Goal: Task Accomplishment & Management: Complete application form

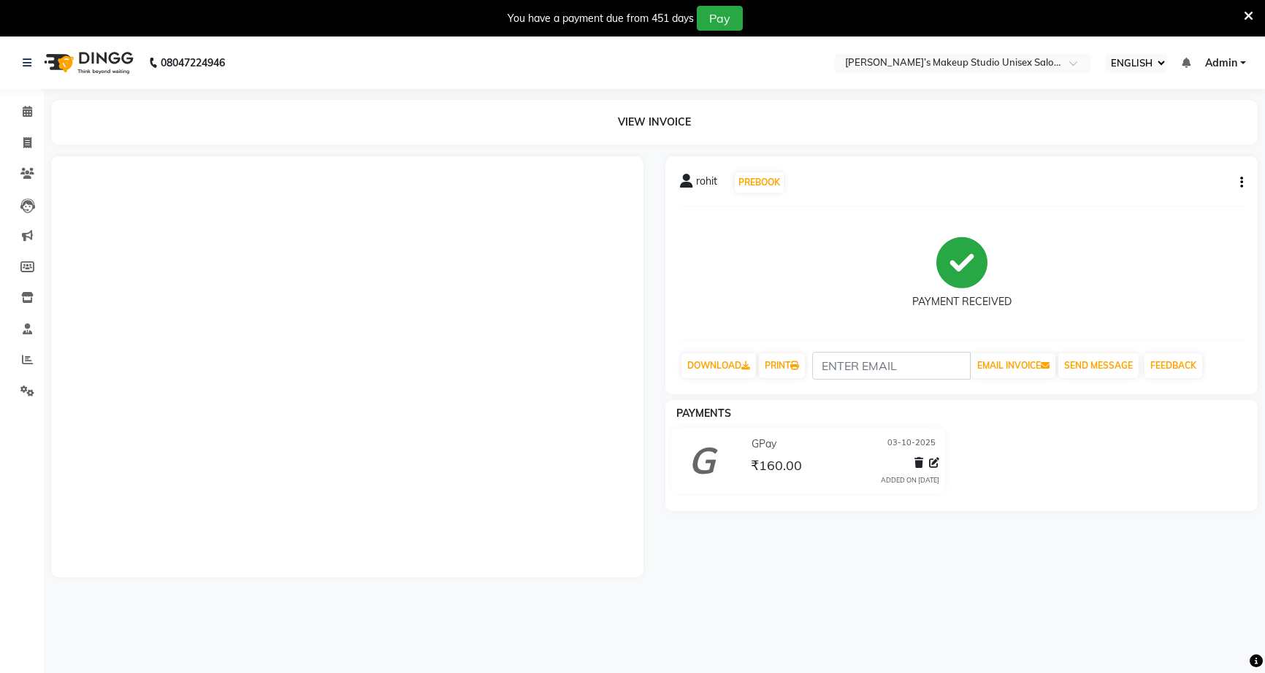
select select "ec"
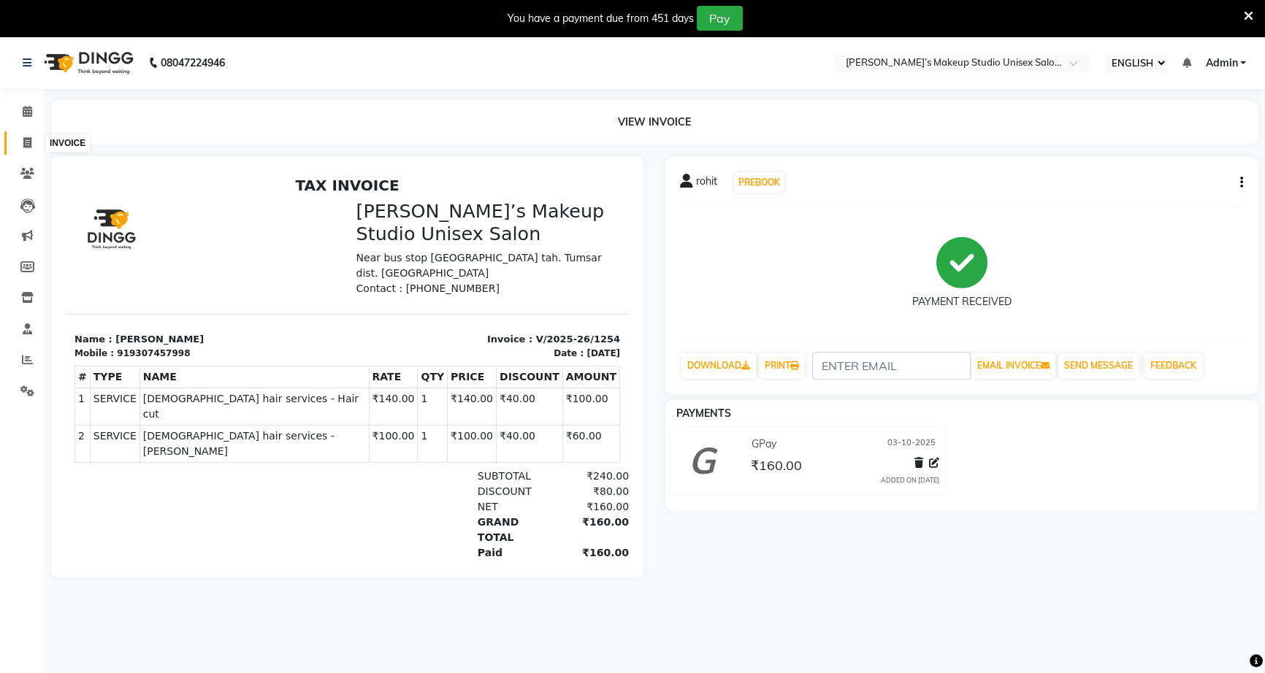
click at [16, 137] on span at bounding box center [28, 143] width 26 height 17
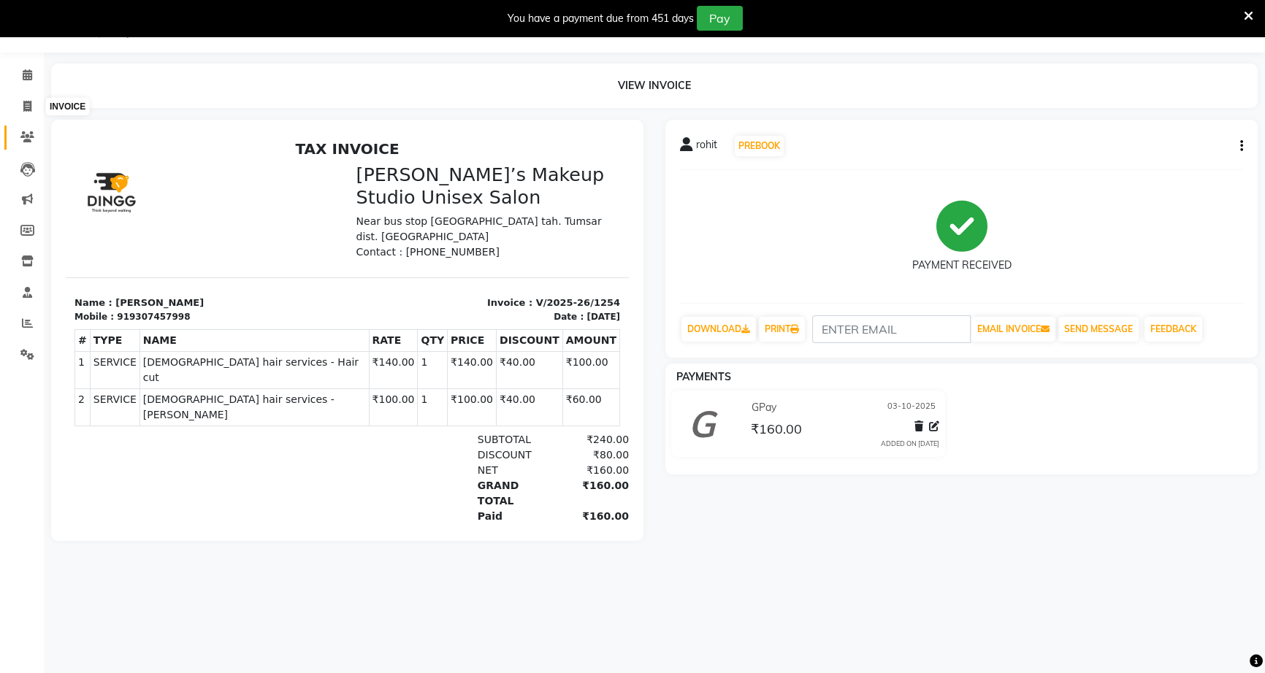
select select "service"
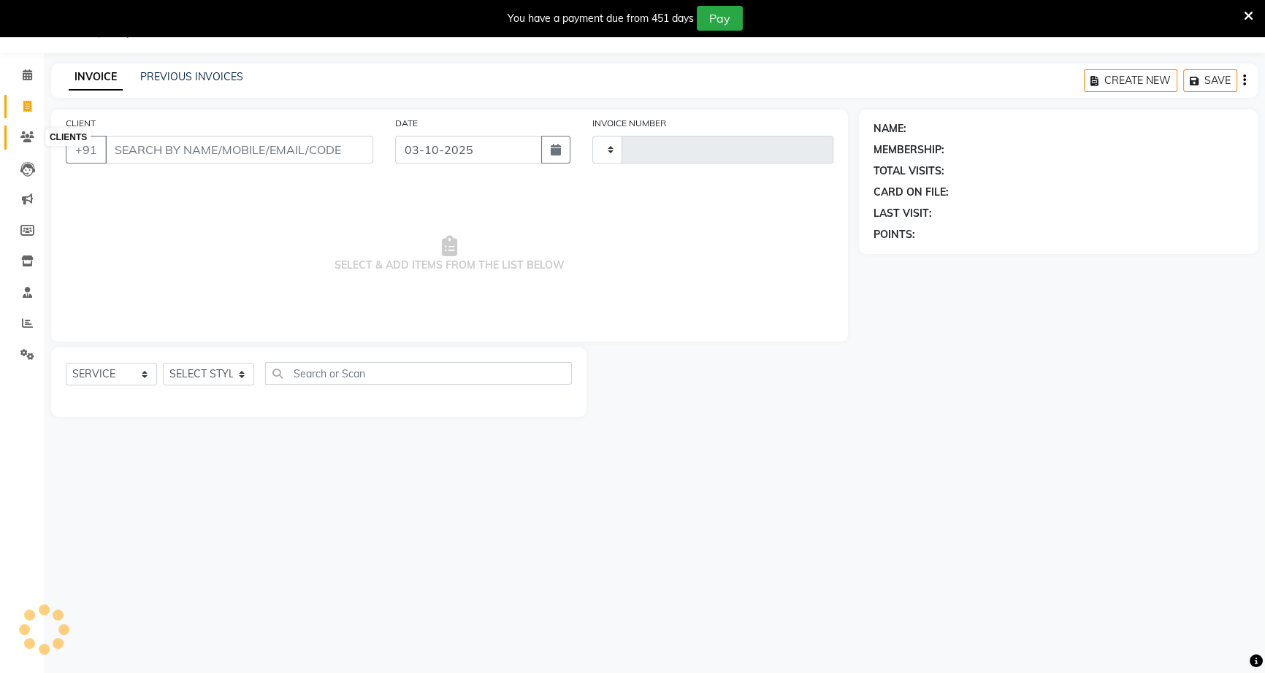
type input "1255"
select select "6543"
click at [1158, 84] on button "CREATE NEW" at bounding box center [1130, 80] width 93 height 23
select select "service"
type input "1255"
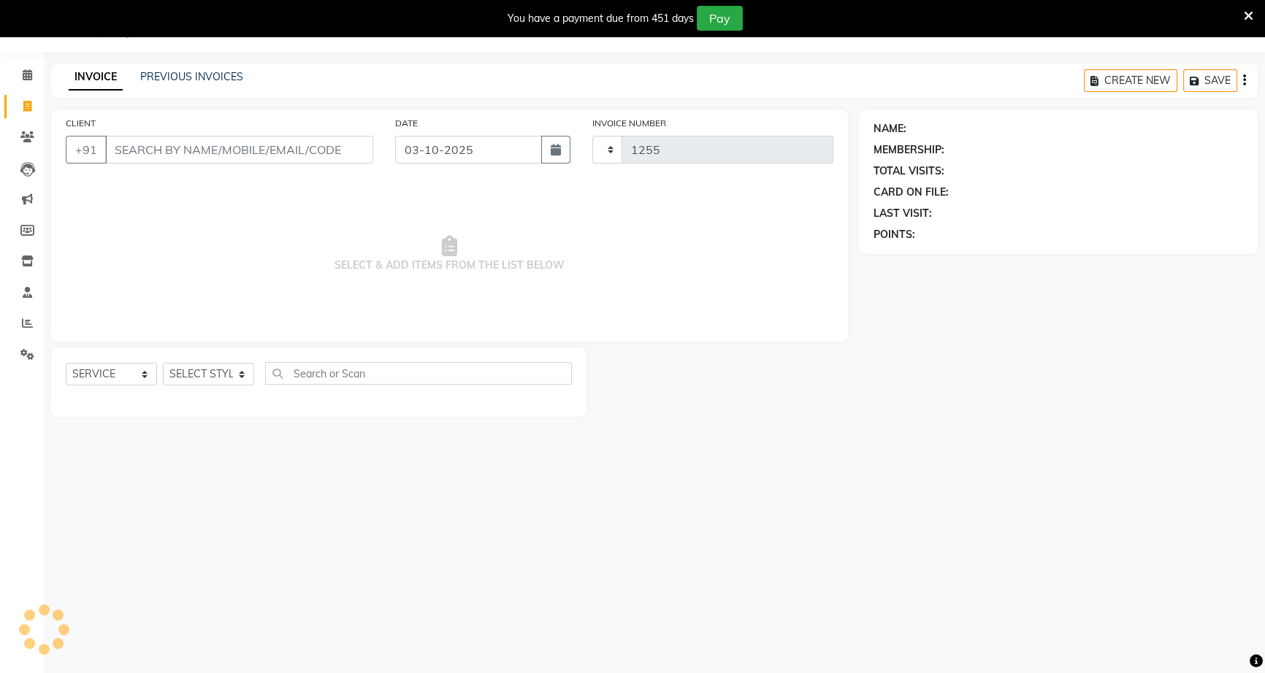
select select "6543"
click at [329, 146] on input "CLIENT" at bounding box center [239, 150] width 268 height 28
click at [272, 148] on input "SSSSSS" at bounding box center [196, 150] width 182 height 28
type input "S"
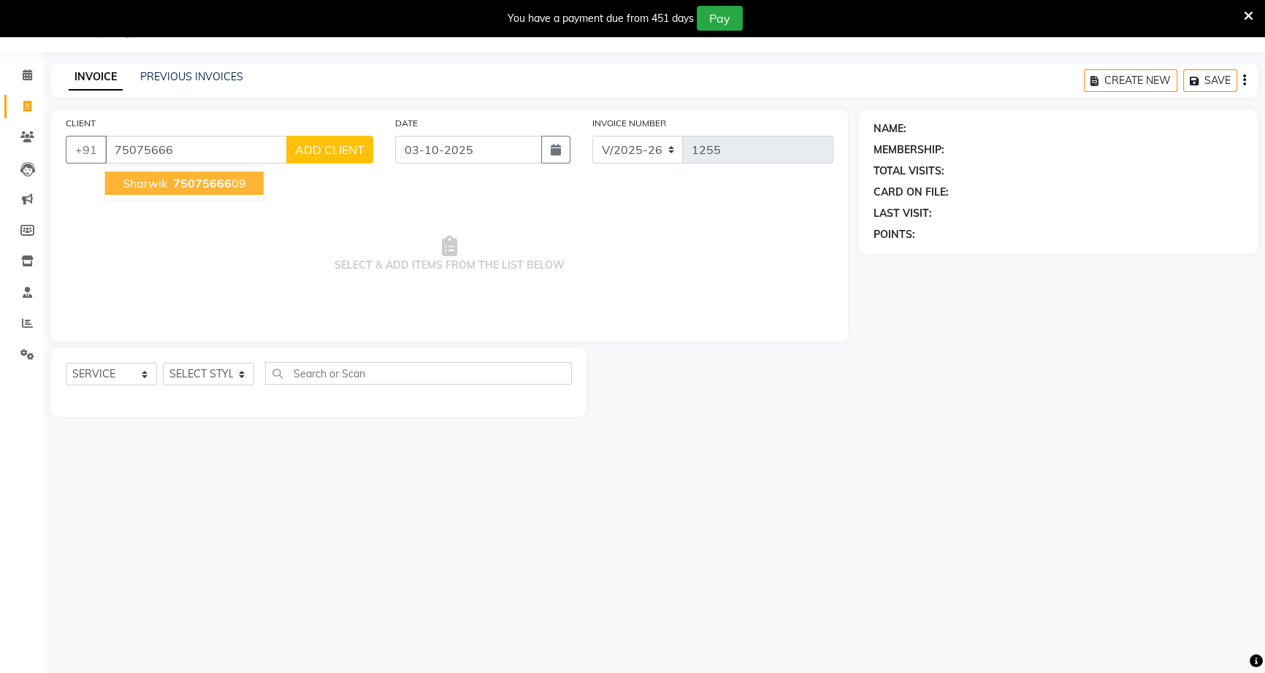
click at [170, 175] on button "sharwik 75075666 09" at bounding box center [184, 183] width 158 height 23
type input "7507566609"
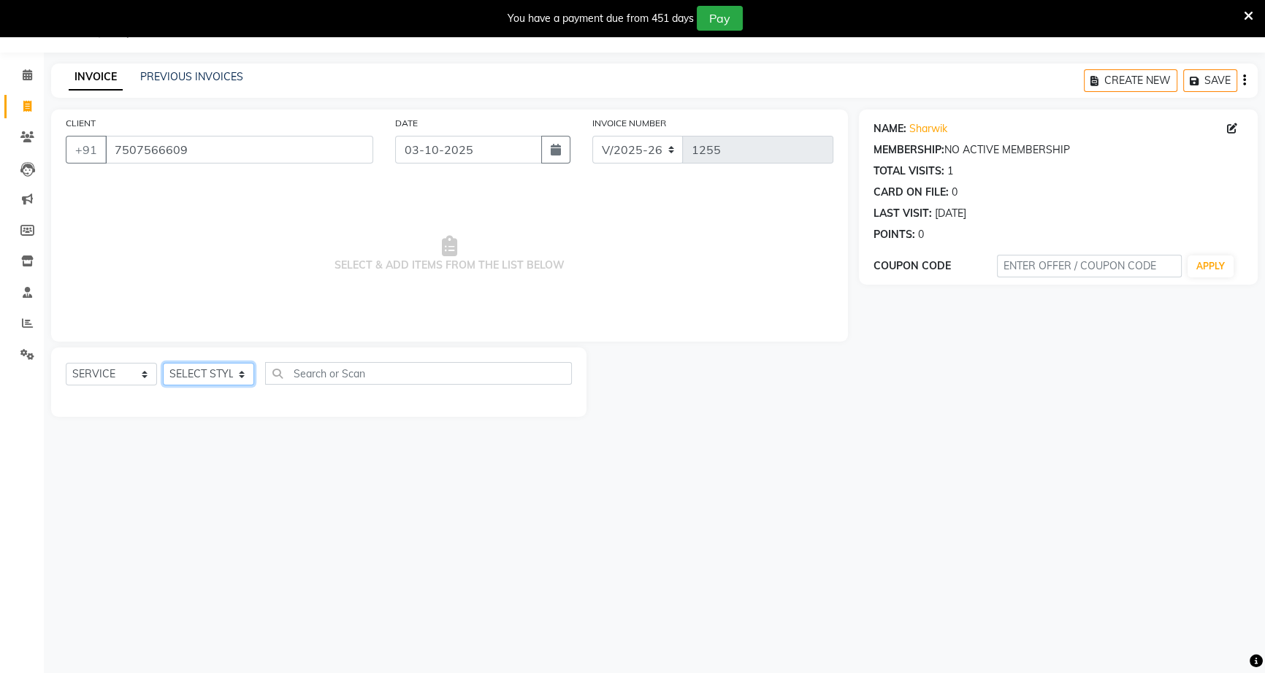
click at [226, 372] on select "SELECT STYLIST [PERSON_NAME] [PERSON_NAME] [PERSON_NAME] [PERSON_NAME] rekha [P…" at bounding box center [208, 374] width 91 height 23
select select "60553"
click at [163, 363] on select "SELECT STYLIST [PERSON_NAME] [PERSON_NAME] [PERSON_NAME] [PERSON_NAME] rekha [P…" at bounding box center [208, 374] width 91 height 23
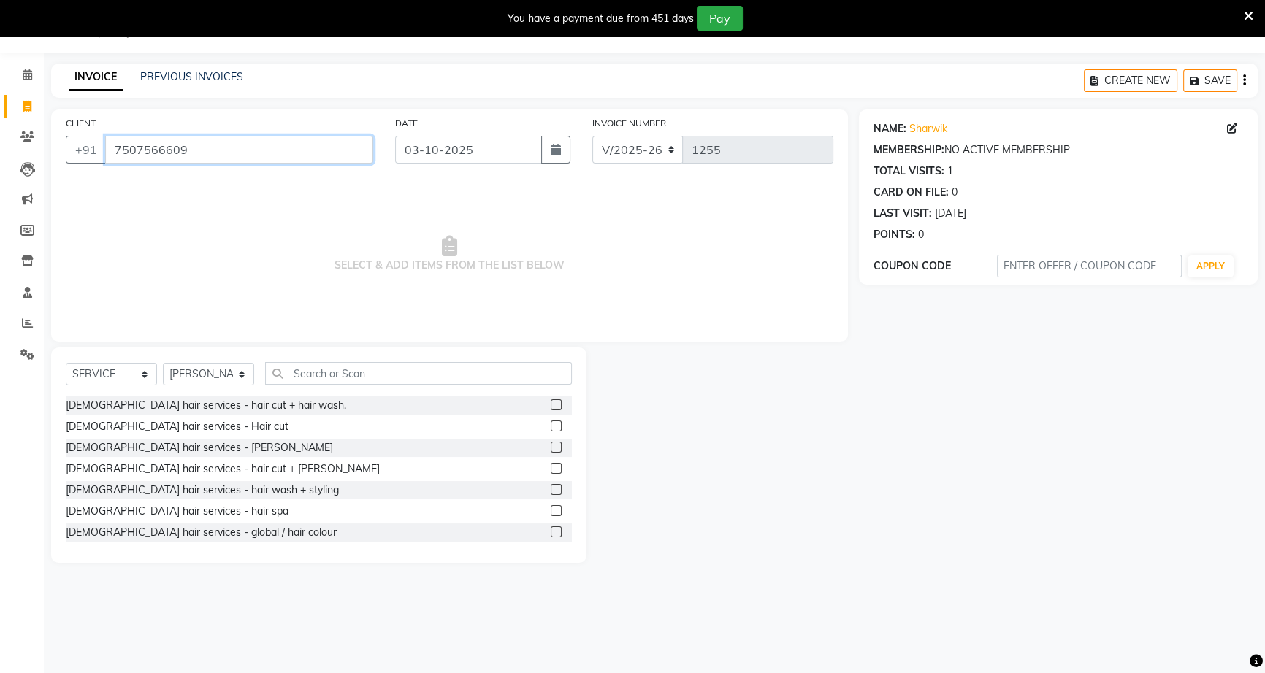
click at [220, 161] on input "7507566609" at bounding box center [239, 150] width 268 height 28
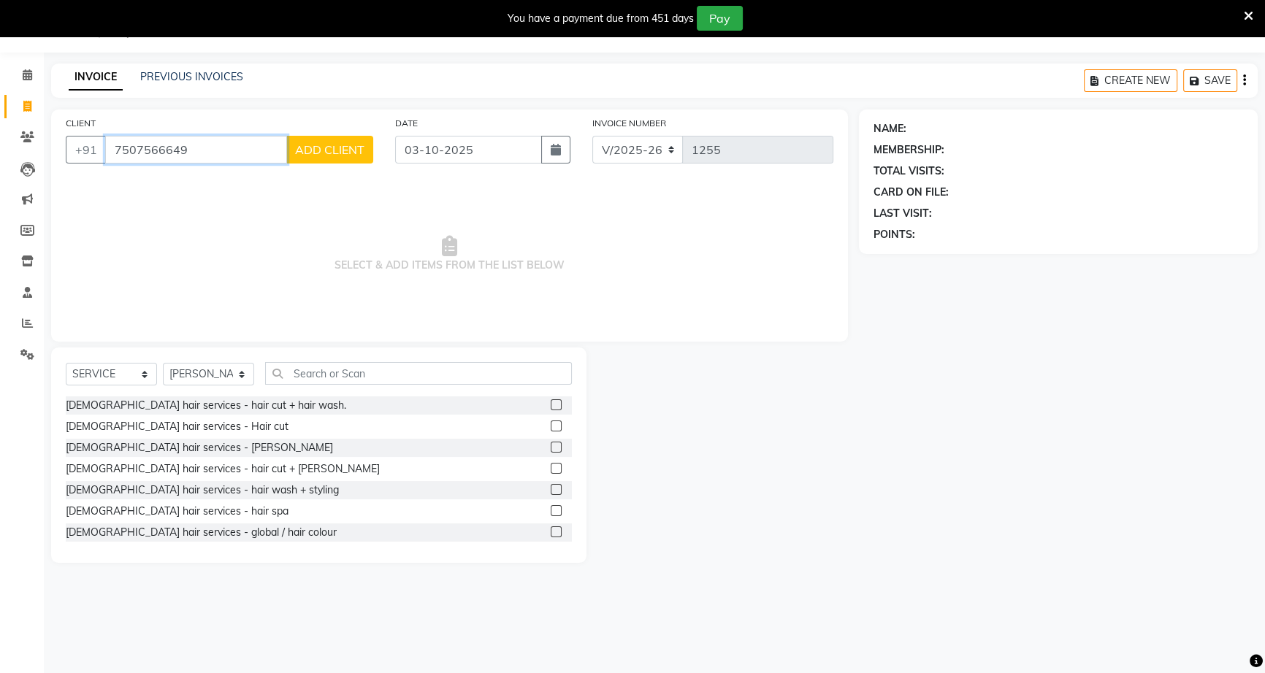
type input "7507566649"
click at [295, 156] on span "ADD CLIENT" at bounding box center [329, 149] width 69 height 15
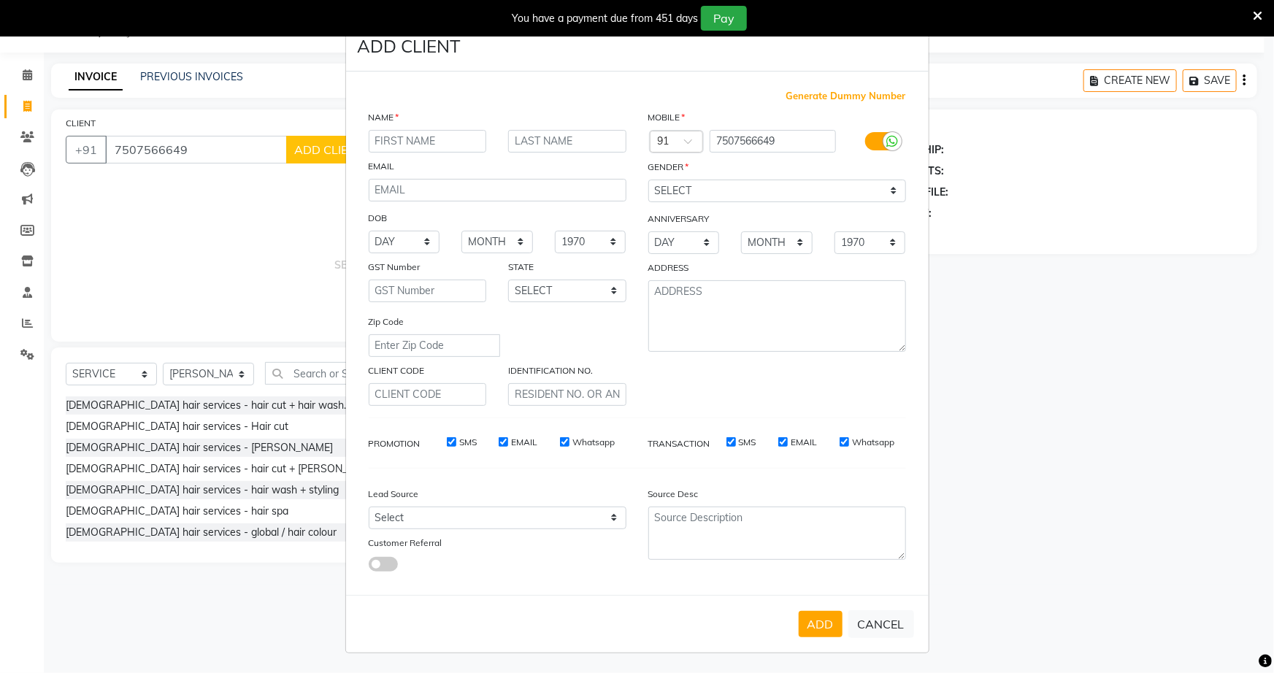
click at [431, 150] on input "text" at bounding box center [428, 141] width 118 height 23
type input "[PERSON_NAME]"
click at [690, 196] on select "SELECT [DEMOGRAPHIC_DATA] [DEMOGRAPHIC_DATA] OTHER PREFER NOT TO SAY" at bounding box center [777, 191] width 258 height 23
select select "[DEMOGRAPHIC_DATA]"
click at [648, 180] on select "SELECT [DEMOGRAPHIC_DATA] [DEMOGRAPHIC_DATA] OTHER PREFER NOT TO SAY" at bounding box center [777, 191] width 258 height 23
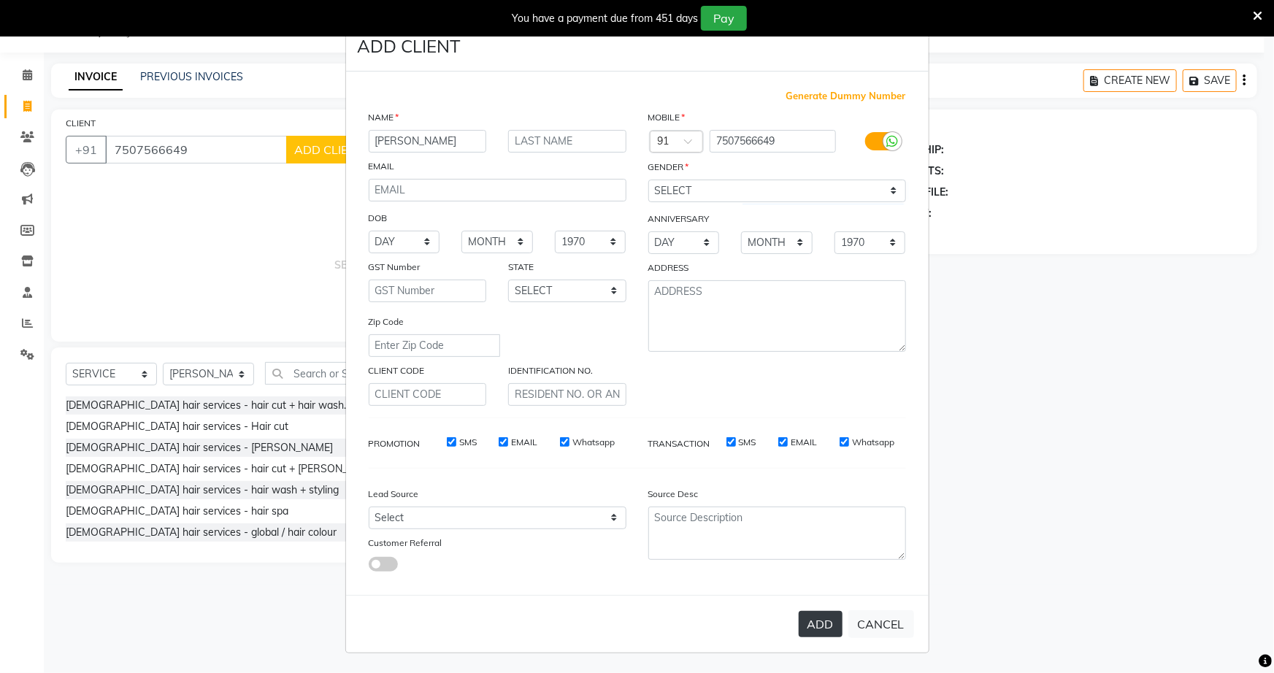
click at [815, 621] on button "ADD" at bounding box center [821, 624] width 44 height 26
select select
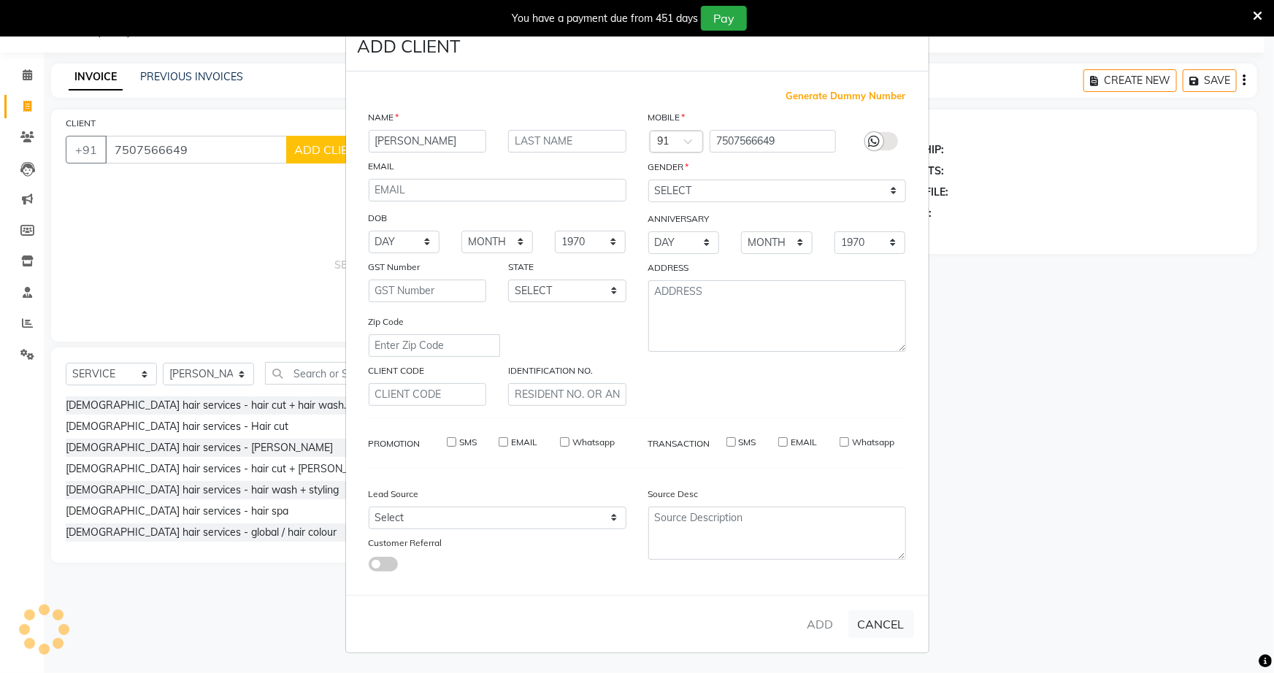
select select
checkbox input "false"
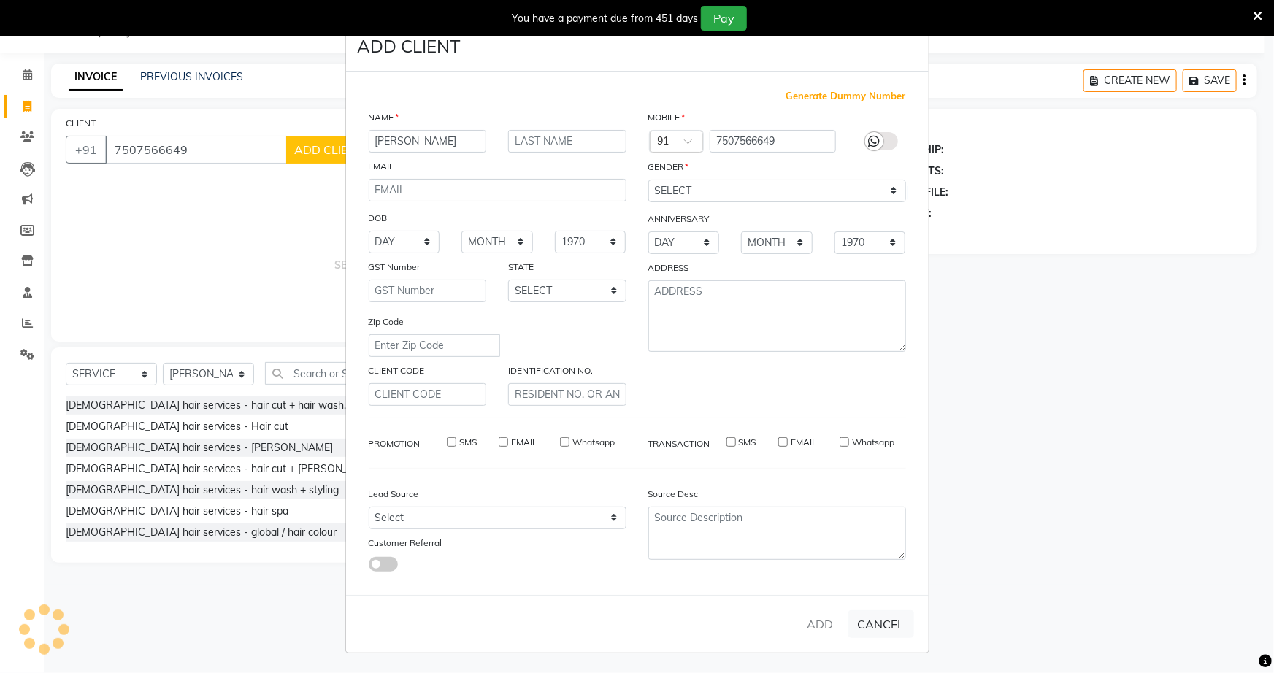
checkbox input "false"
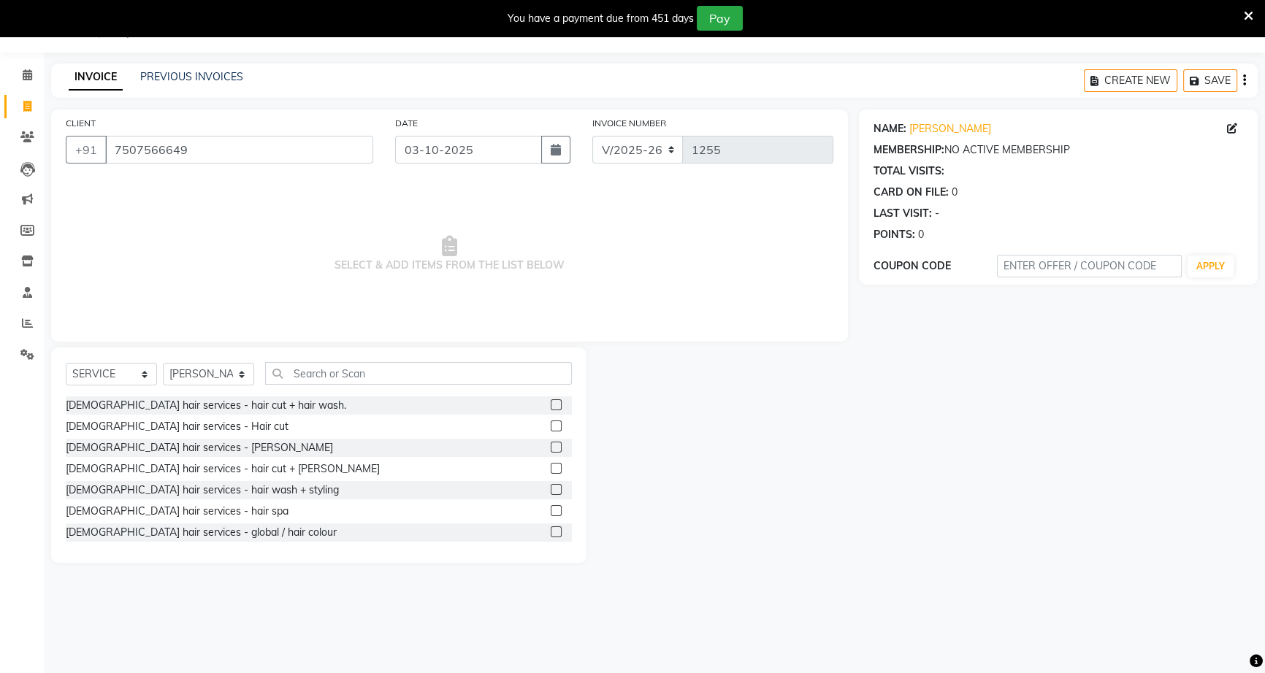
click at [551, 423] on label at bounding box center [556, 426] width 11 height 11
click at [551, 423] on input "checkbox" at bounding box center [555, 426] width 9 height 9
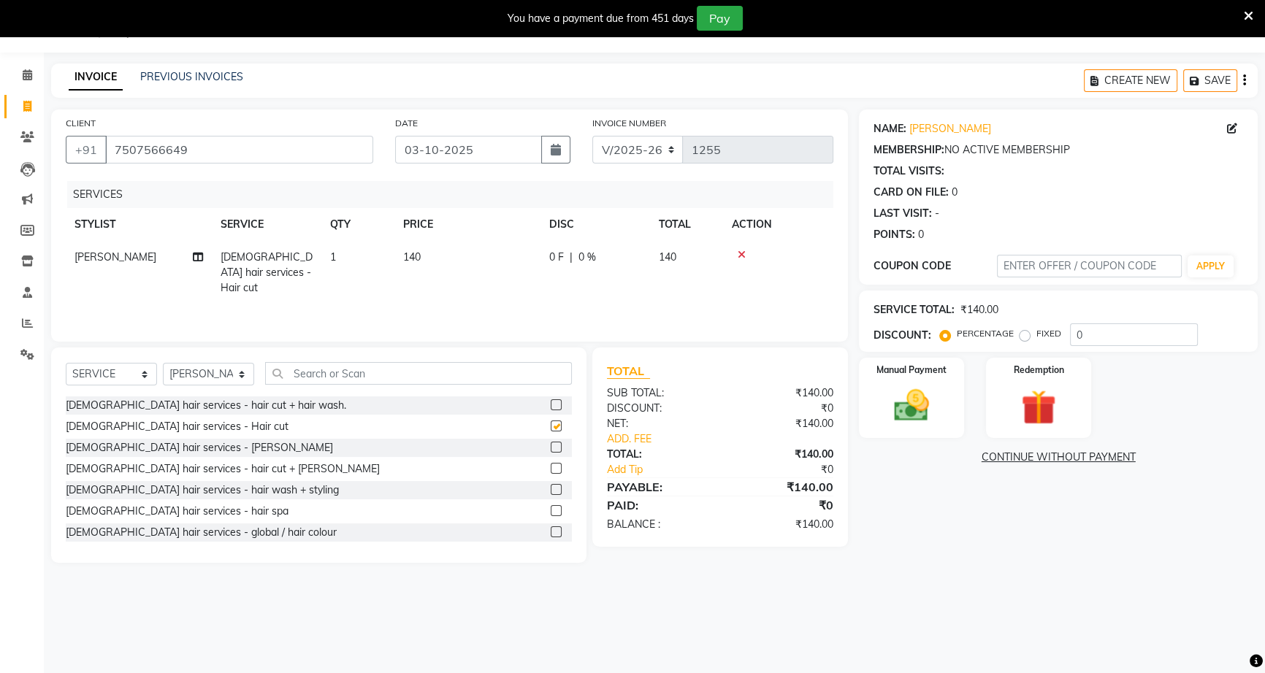
checkbox input "false"
click at [554, 256] on span "0 F" at bounding box center [556, 257] width 15 height 15
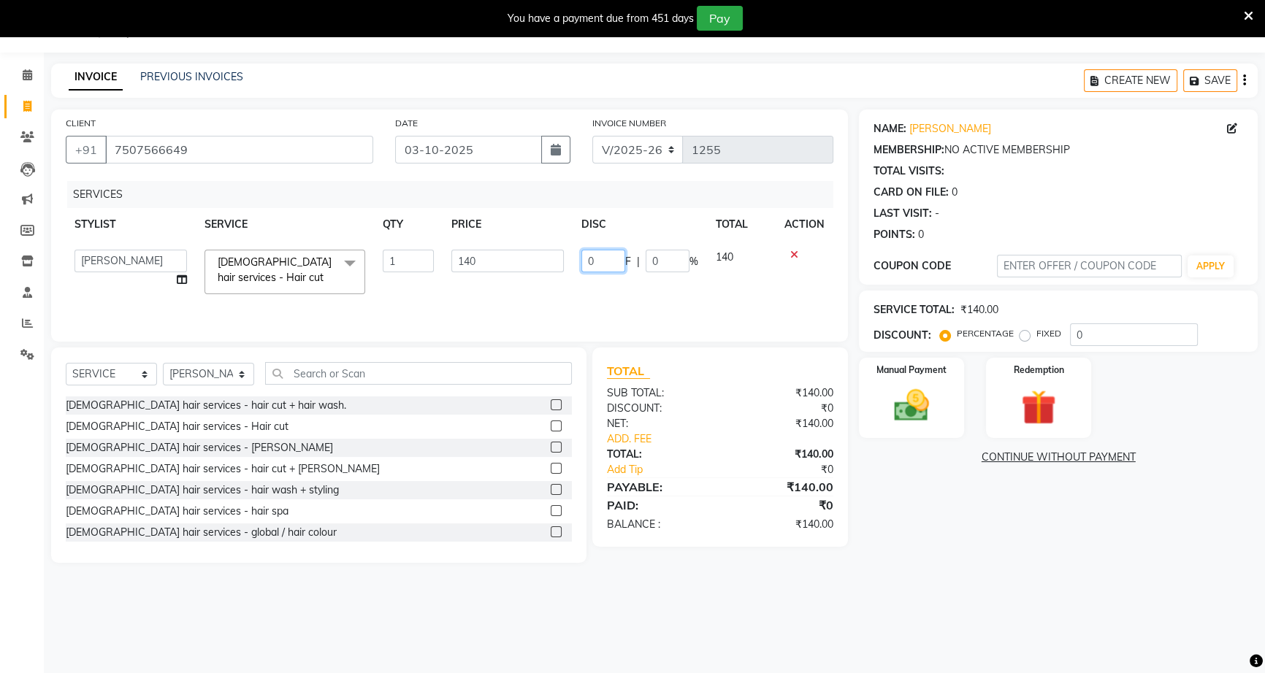
click at [608, 258] on input "0" at bounding box center [603, 261] width 44 height 23
click at [584, 262] on input "0" at bounding box center [603, 261] width 44 height 23
type input "40"
click at [940, 386] on div "Manual Payment" at bounding box center [911, 397] width 110 height 83
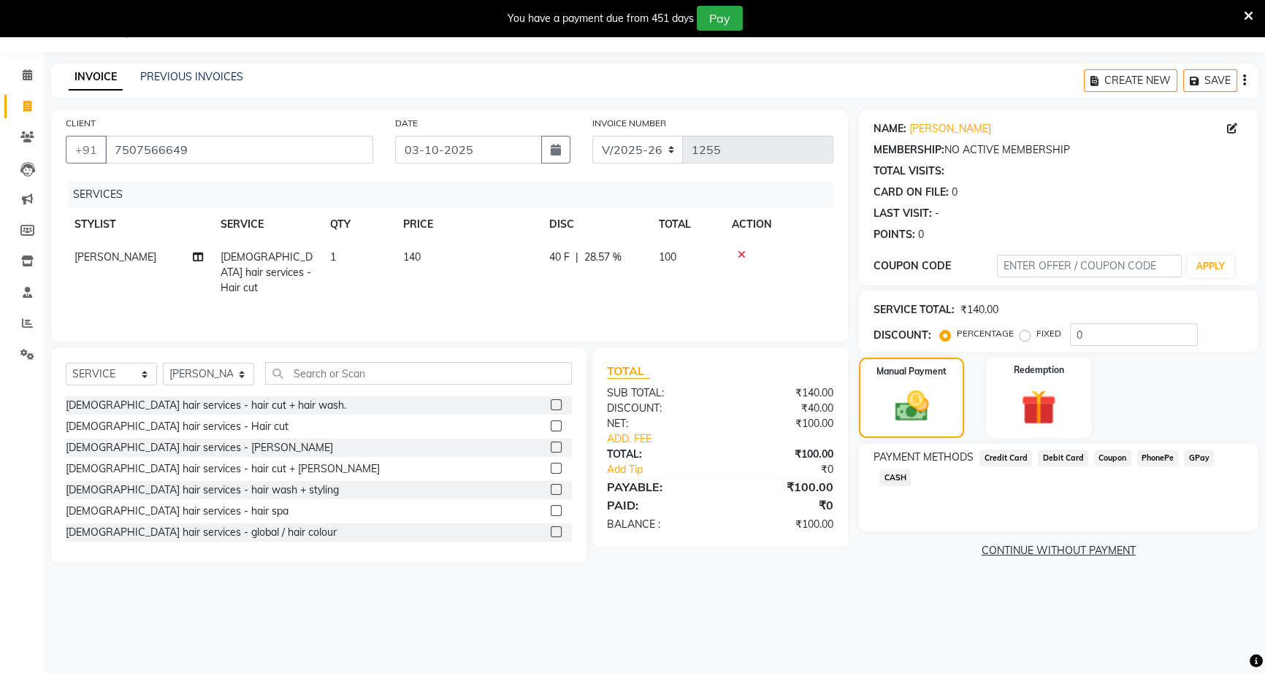
click at [1184, 458] on span "GPay" at bounding box center [1199, 458] width 30 height 17
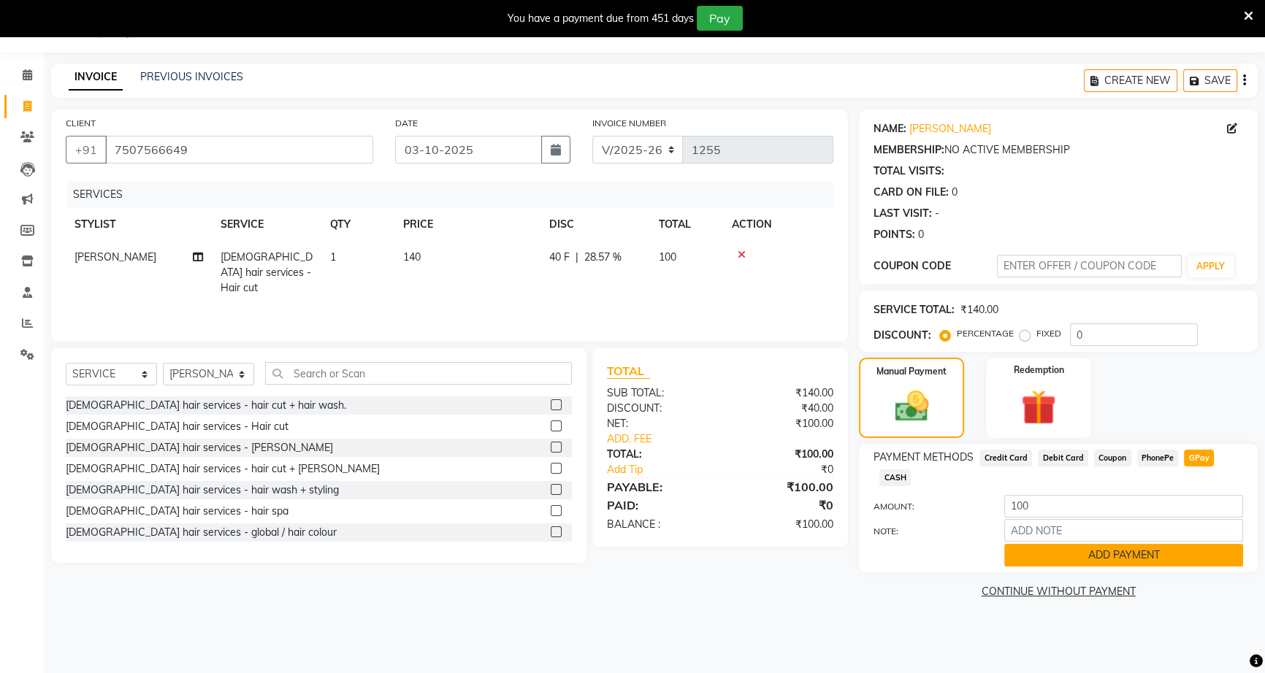
click at [1180, 555] on button "ADD PAYMENT" at bounding box center [1123, 555] width 239 height 23
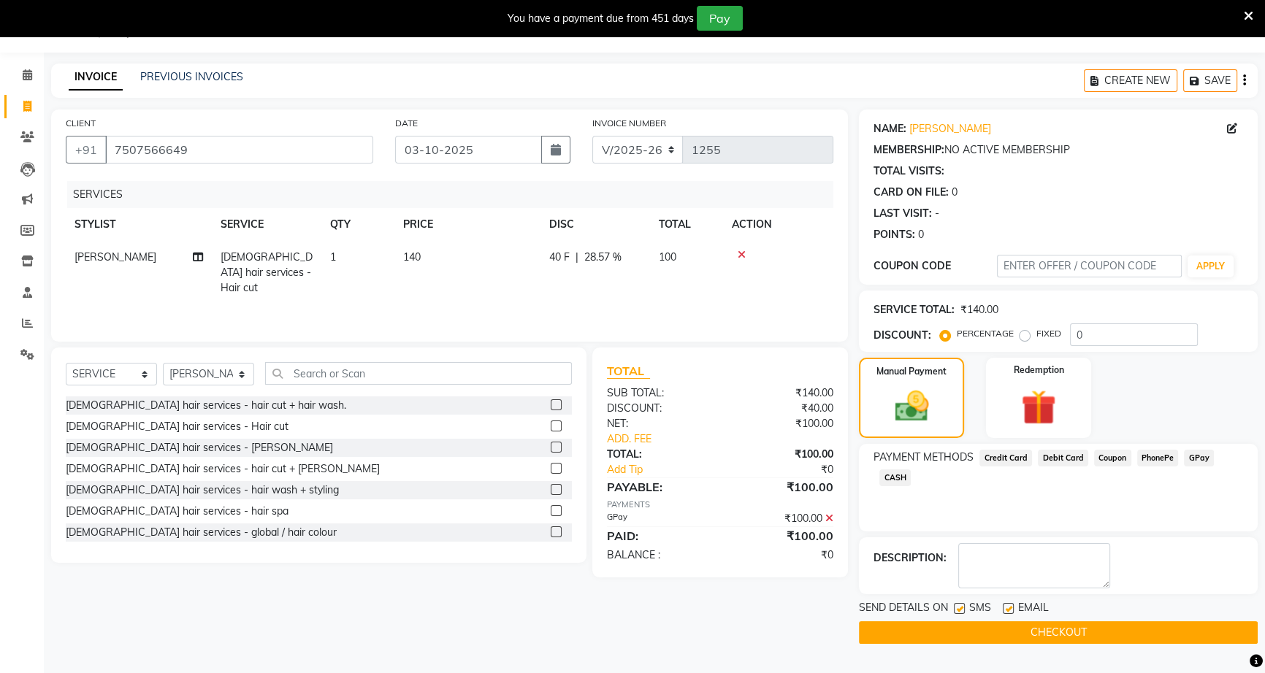
click at [1186, 628] on button "CHECKOUT" at bounding box center [1058, 632] width 399 height 23
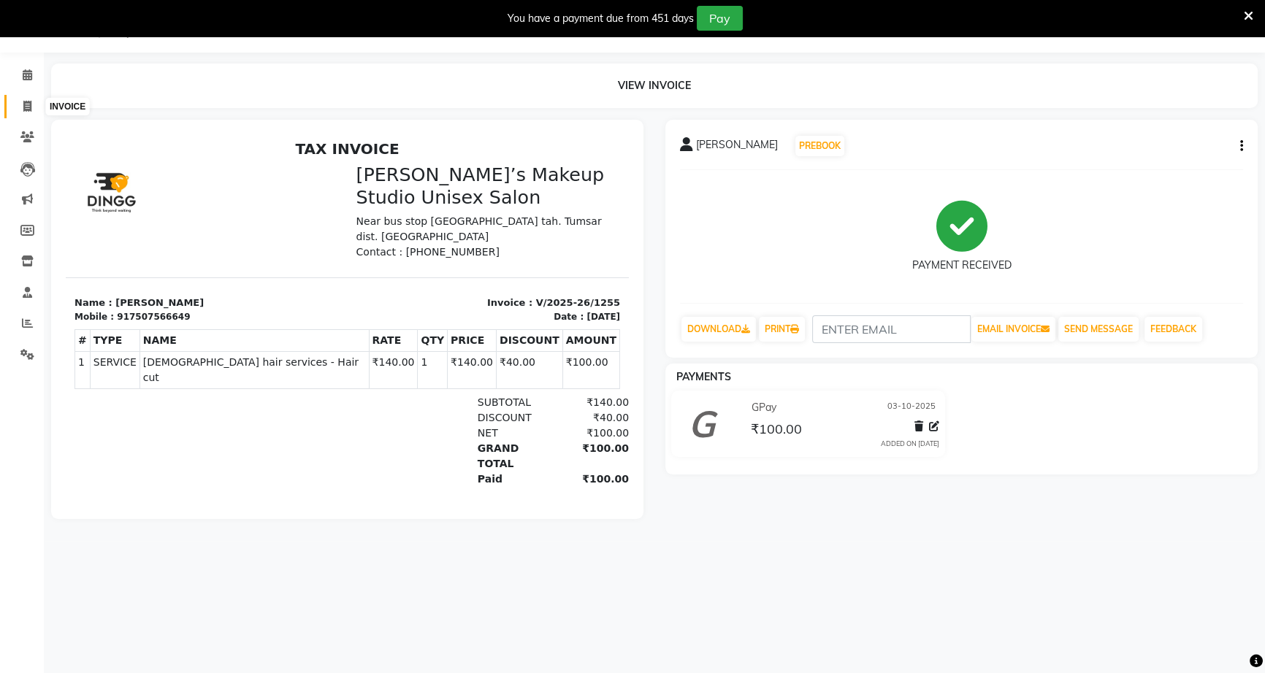
click at [34, 110] on span at bounding box center [28, 107] width 26 height 17
select select "service"
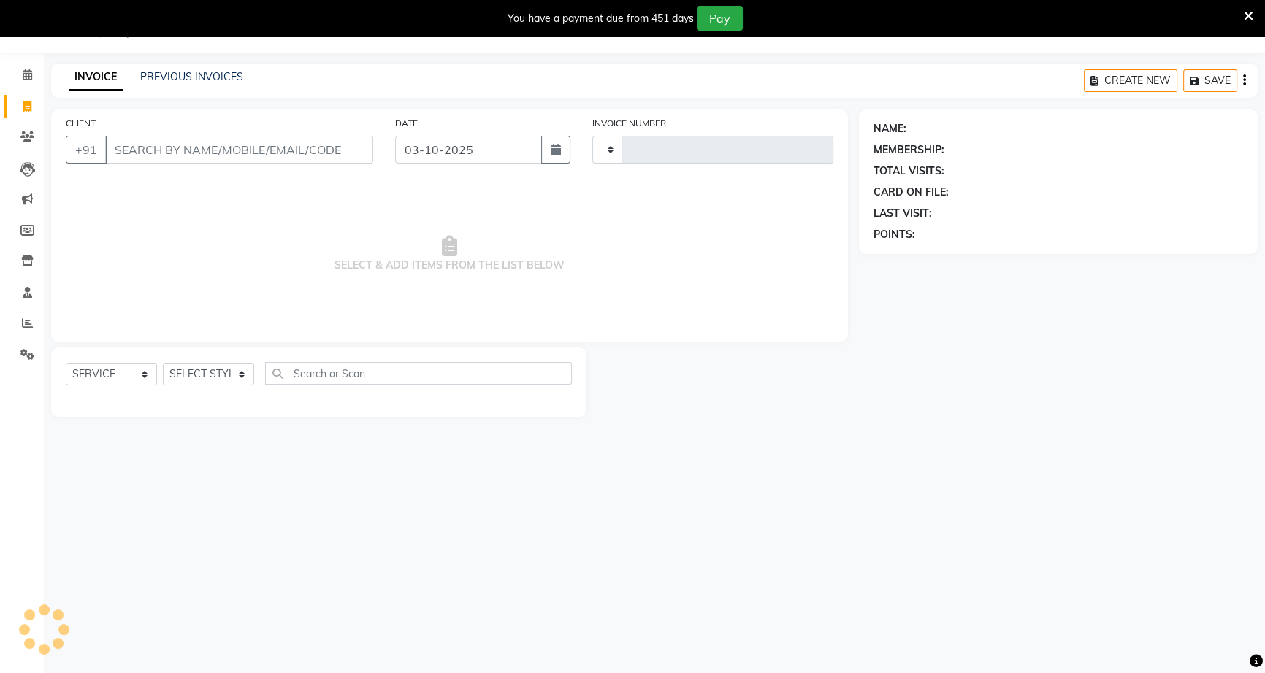
type input "1256"
select select "6543"
click at [305, 140] on input "CLIENT" at bounding box center [239, 150] width 268 height 28
type input "9156429792"
click at [329, 153] on span "ADD CLIENT" at bounding box center [329, 149] width 69 height 15
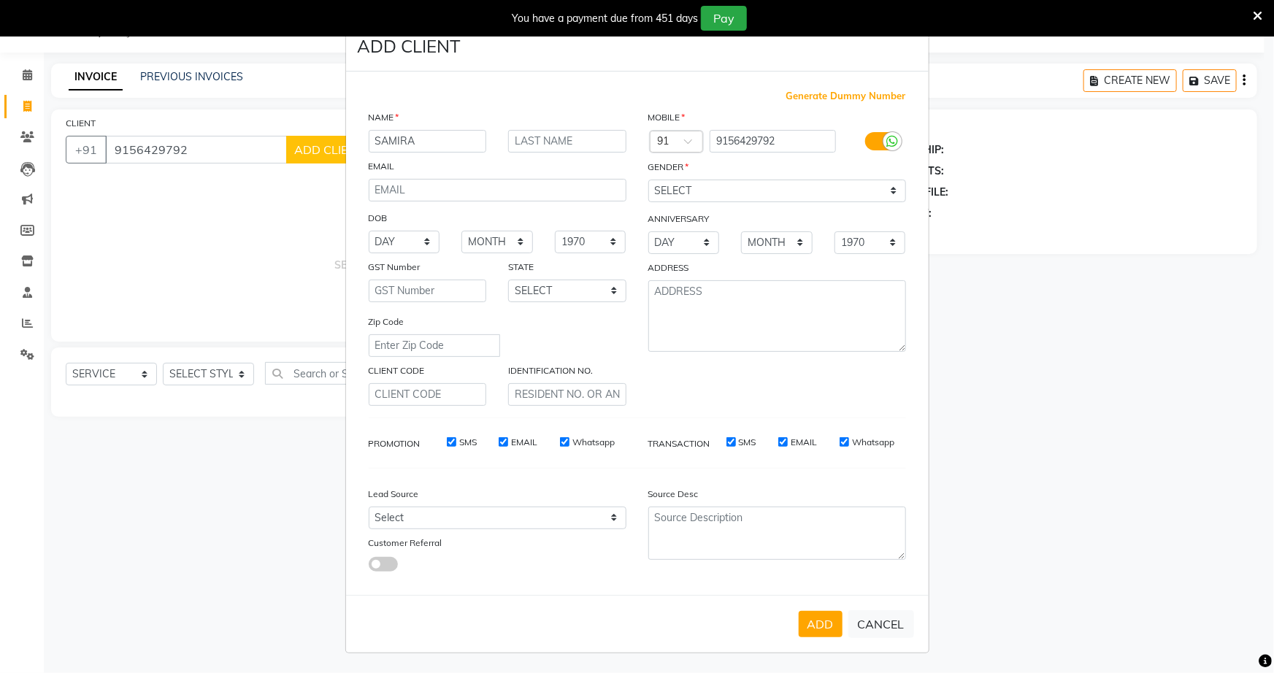
click at [394, 141] on input "SAMIRA" at bounding box center [428, 141] width 118 height 23
type input "[PERSON_NAME]"
click at [540, 152] on input "text" at bounding box center [567, 141] width 118 height 23
type input "[PERSON_NAME]"
click at [723, 198] on select "SELECT [DEMOGRAPHIC_DATA] [DEMOGRAPHIC_DATA] OTHER PREFER NOT TO SAY" at bounding box center [777, 191] width 258 height 23
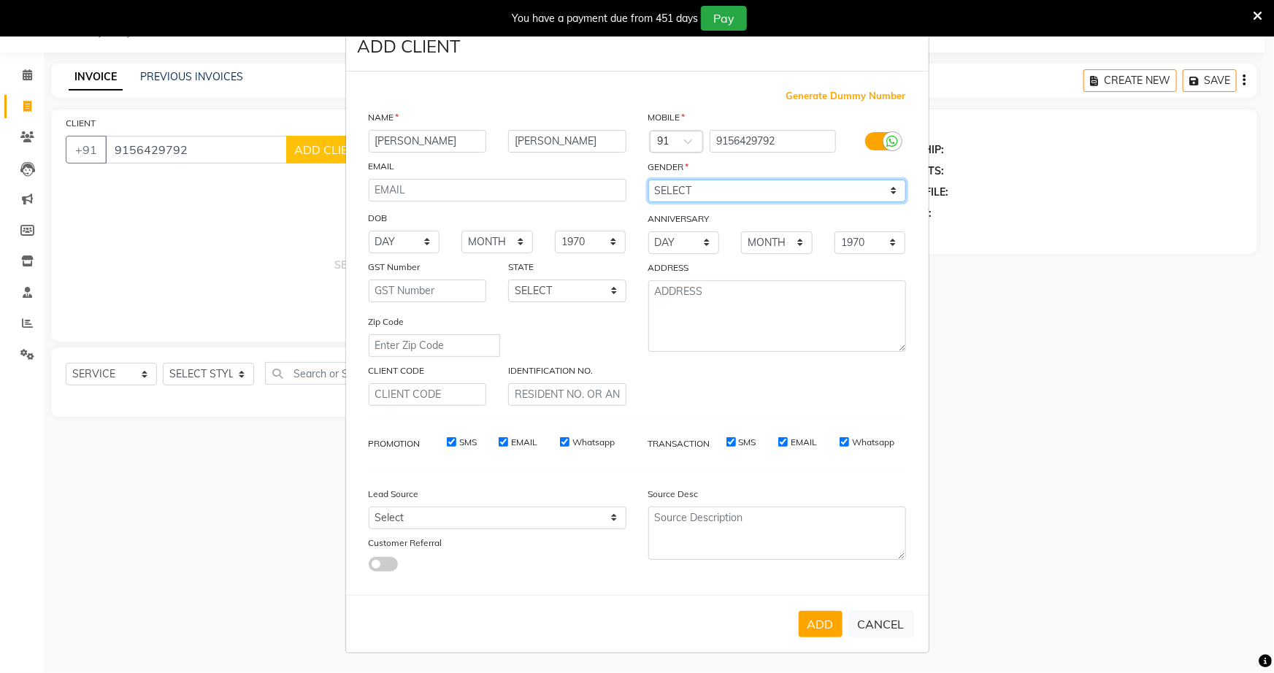
select select "[DEMOGRAPHIC_DATA]"
click at [648, 180] on select "SELECT [DEMOGRAPHIC_DATA] [DEMOGRAPHIC_DATA] OTHER PREFER NOT TO SAY" at bounding box center [777, 191] width 258 height 23
click at [824, 636] on button "ADD" at bounding box center [821, 624] width 44 height 26
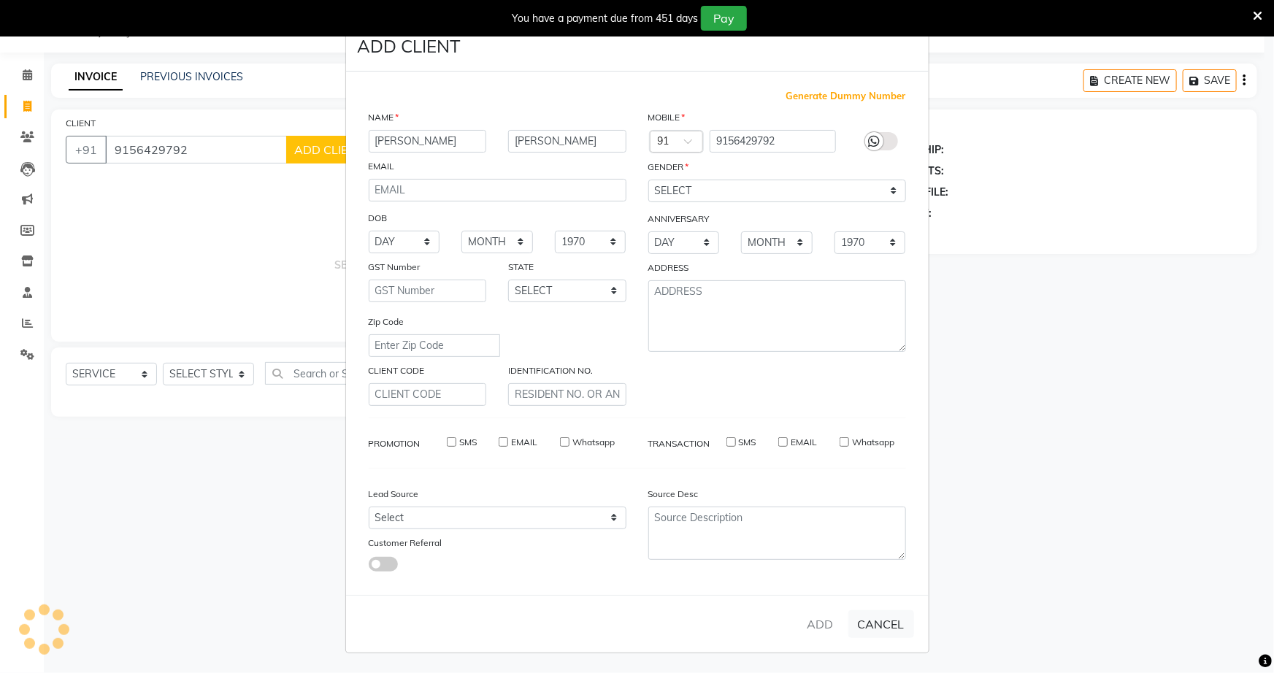
select select
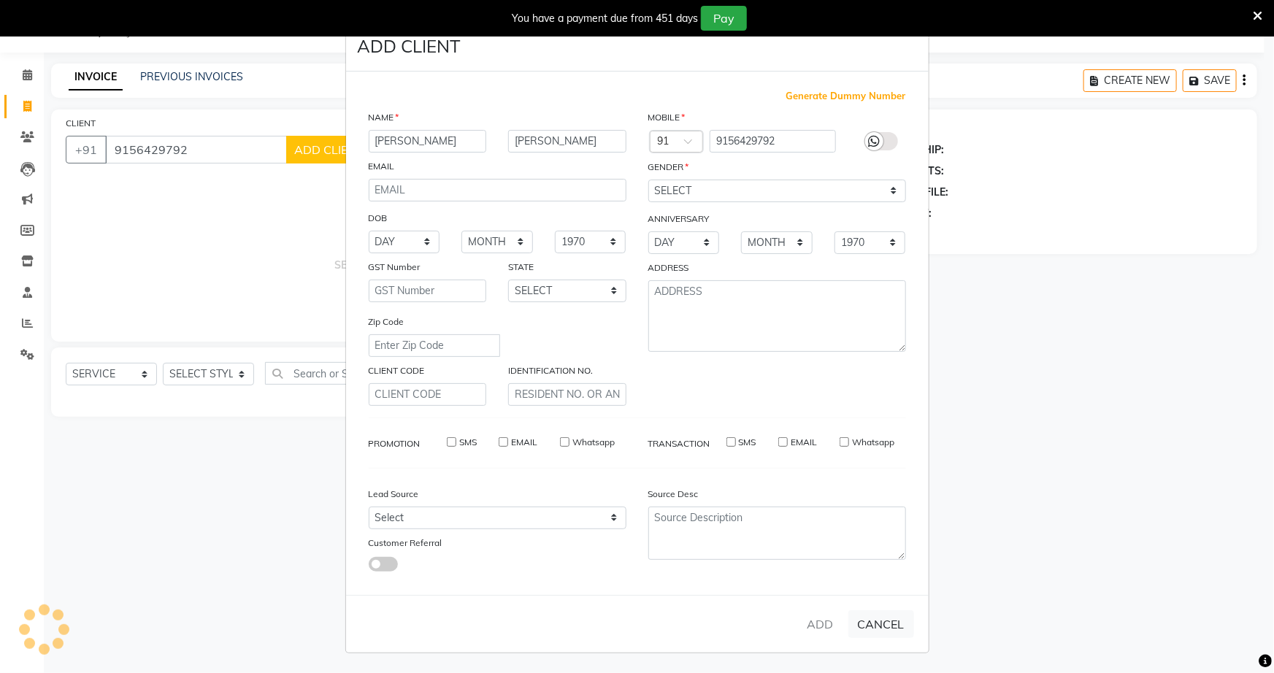
select select
checkbox input "false"
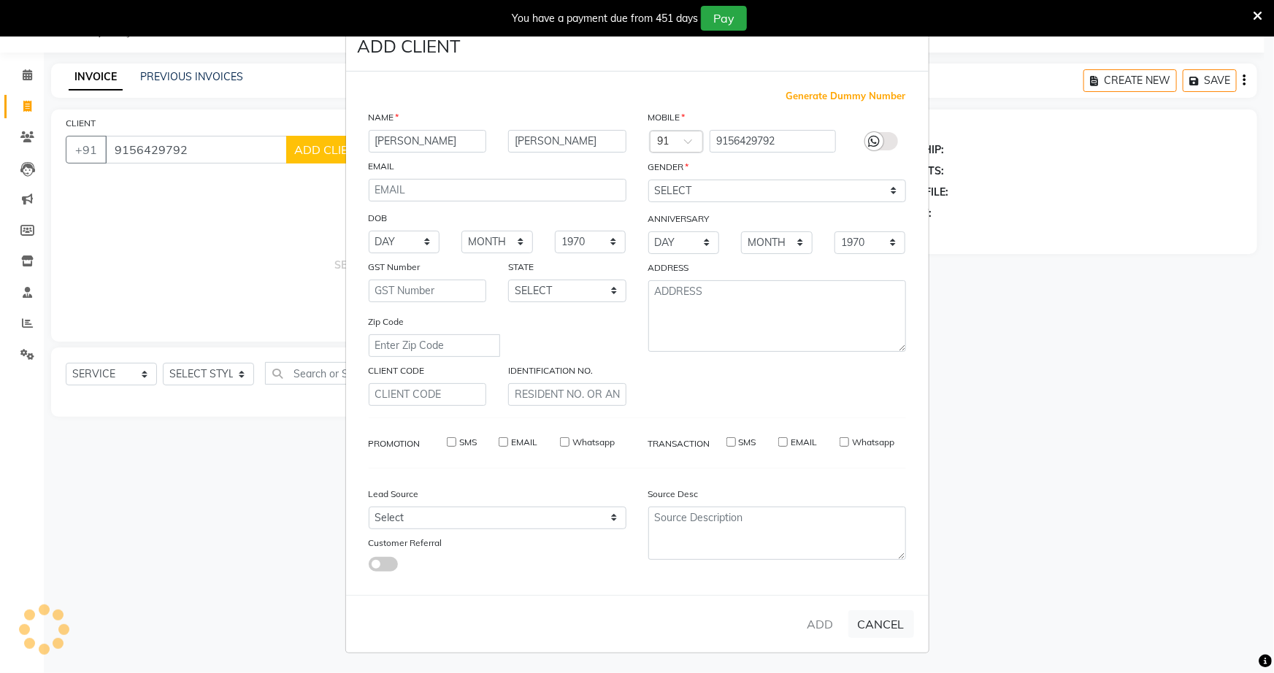
checkbox input "false"
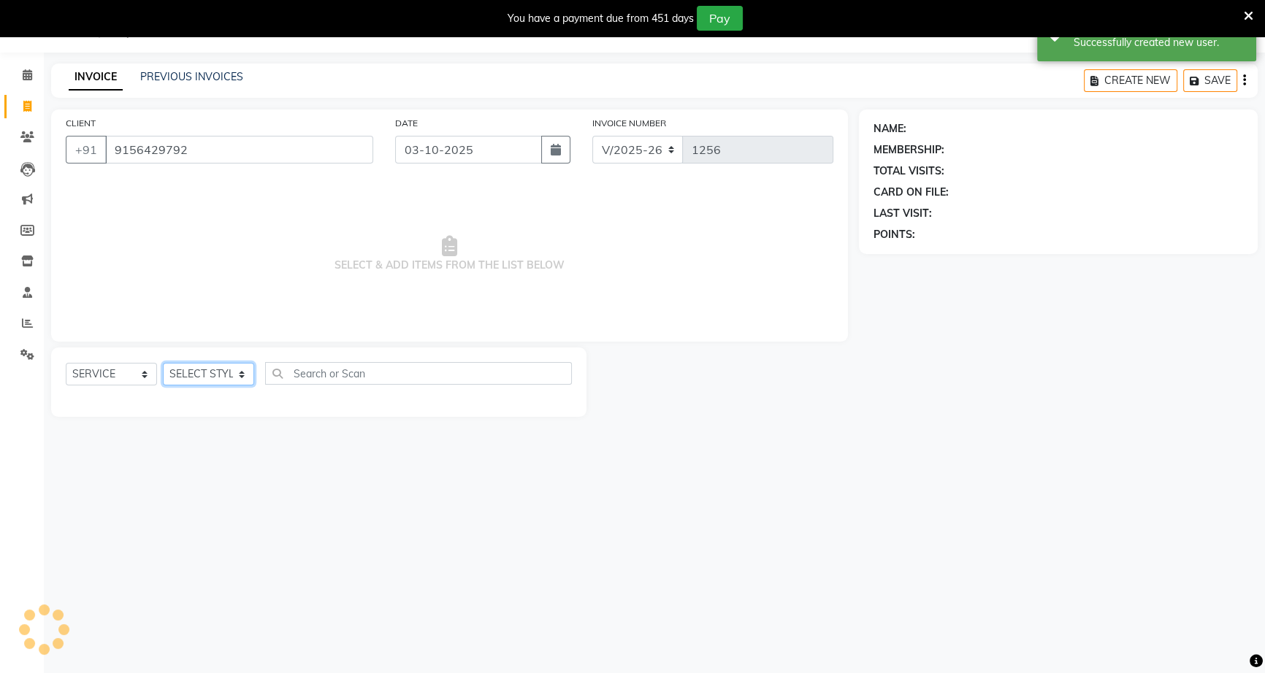
drag, startPoint x: 201, startPoint y: 372, endPoint x: 202, endPoint y: 380, distance: 7.4
click at [202, 375] on select "SELECT STYLIST [PERSON_NAME] [PERSON_NAME] [PERSON_NAME] [PERSON_NAME] rekha [P…" at bounding box center [208, 374] width 91 height 23
select select "93616"
click at [163, 363] on select "SELECT STYLIST [PERSON_NAME] [PERSON_NAME] [PERSON_NAME] [PERSON_NAME] rekha [P…" at bounding box center [208, 374] width 91 height 23
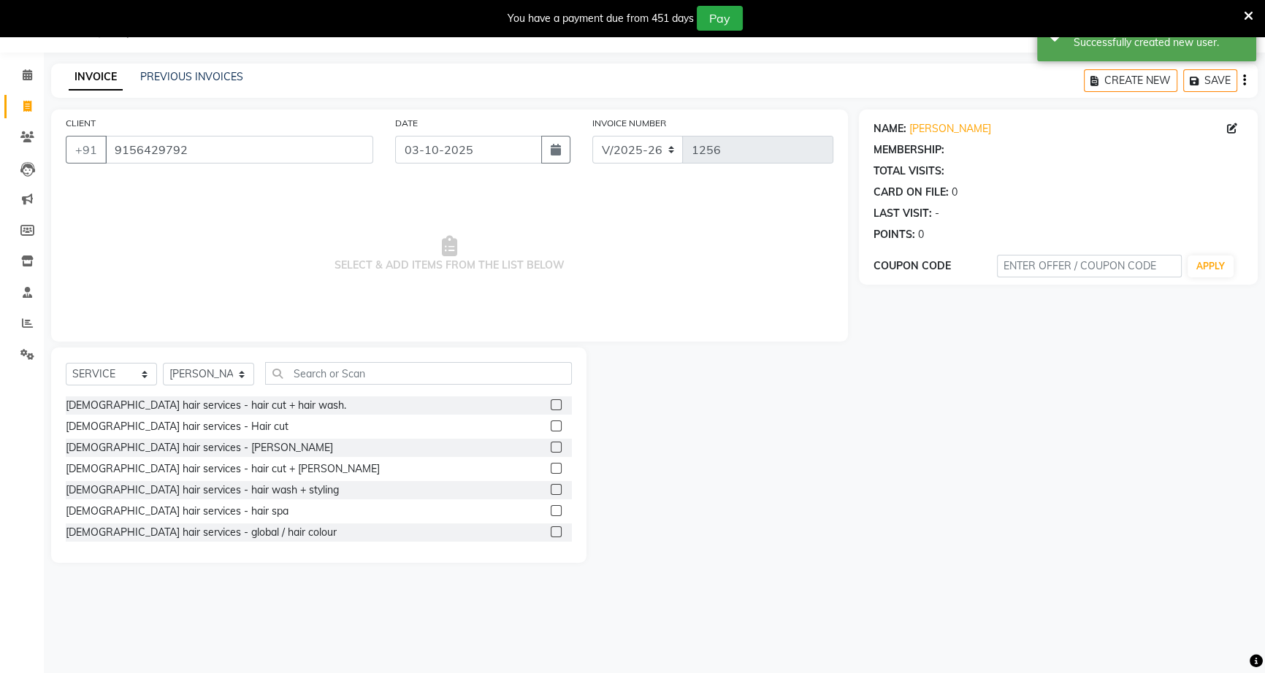
click at [552, 423] on div at bounding box center [561, 427] width 21 height 18
click at [551, 428] on label at bounding box center [556, 426] width 11 height 11
click at [551, 428] on input "checkbox" at bounding box center [555, 426] width 9 height 9
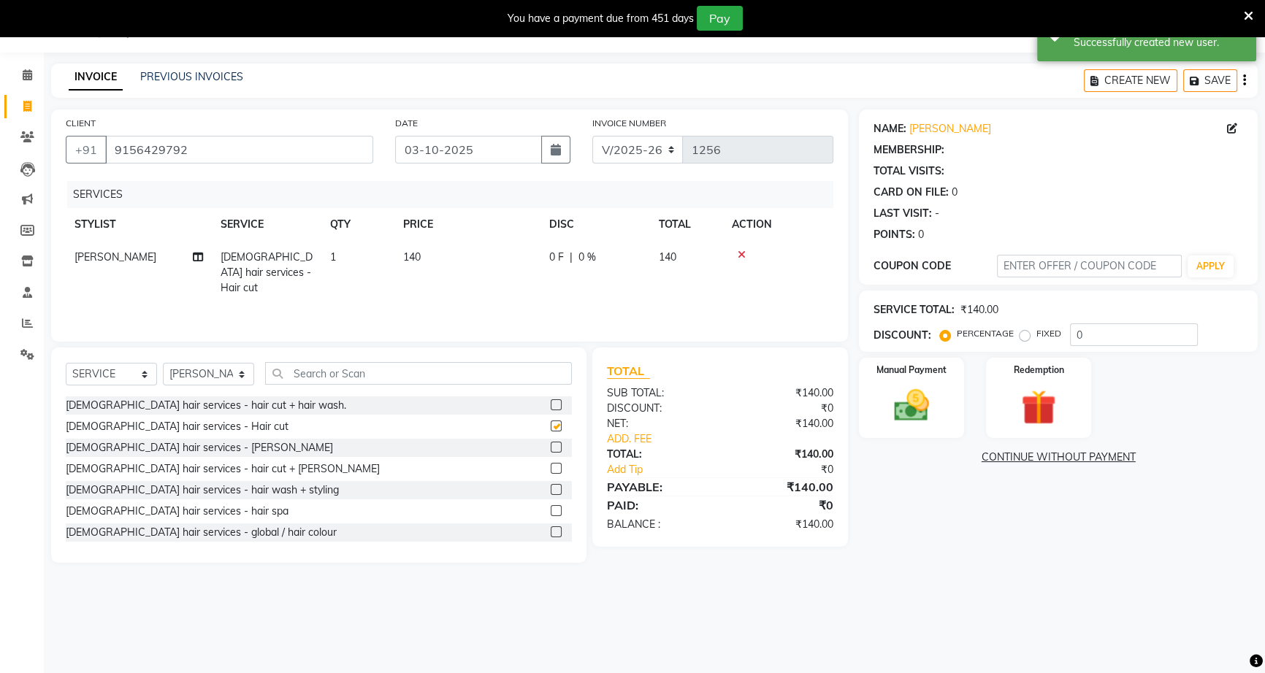
checkbox input "false"
click at [565, 256] on div "0 F | 0 %" at bounding box center [595, 257] width 92 height 15
select select "93616"
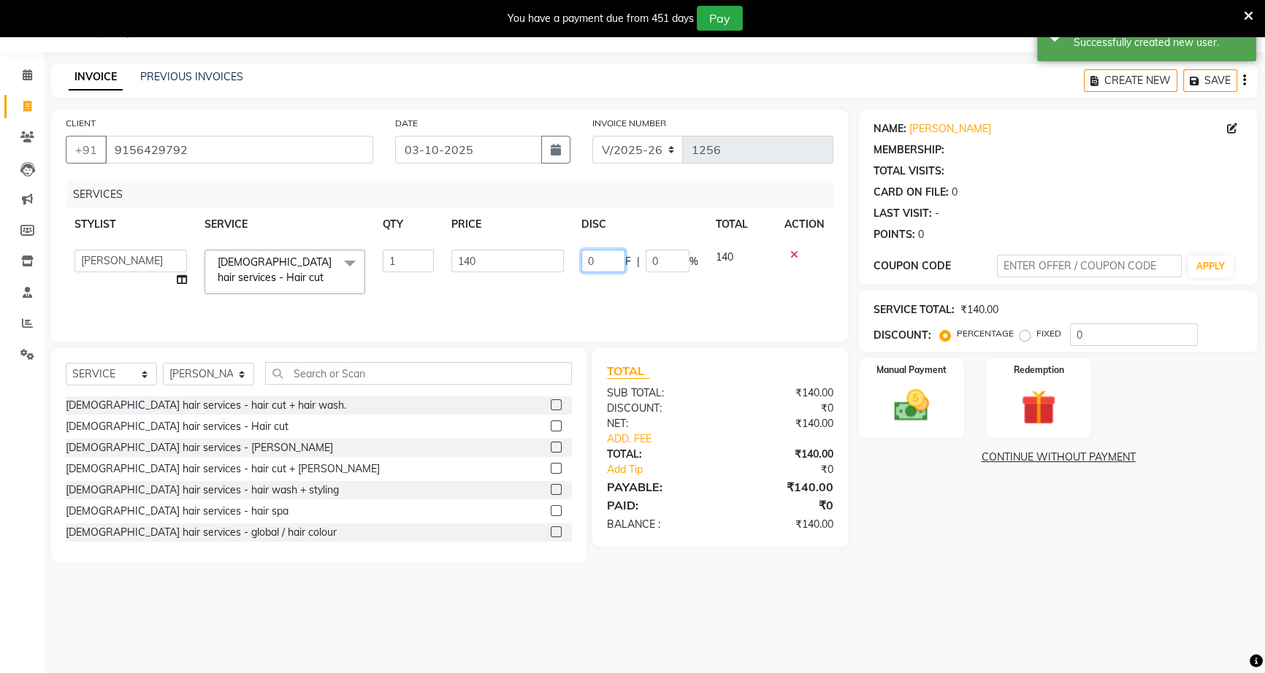
click at [588, 260] on input "0" at bounding box center [603, 261] width 44 height 23
type input "40"
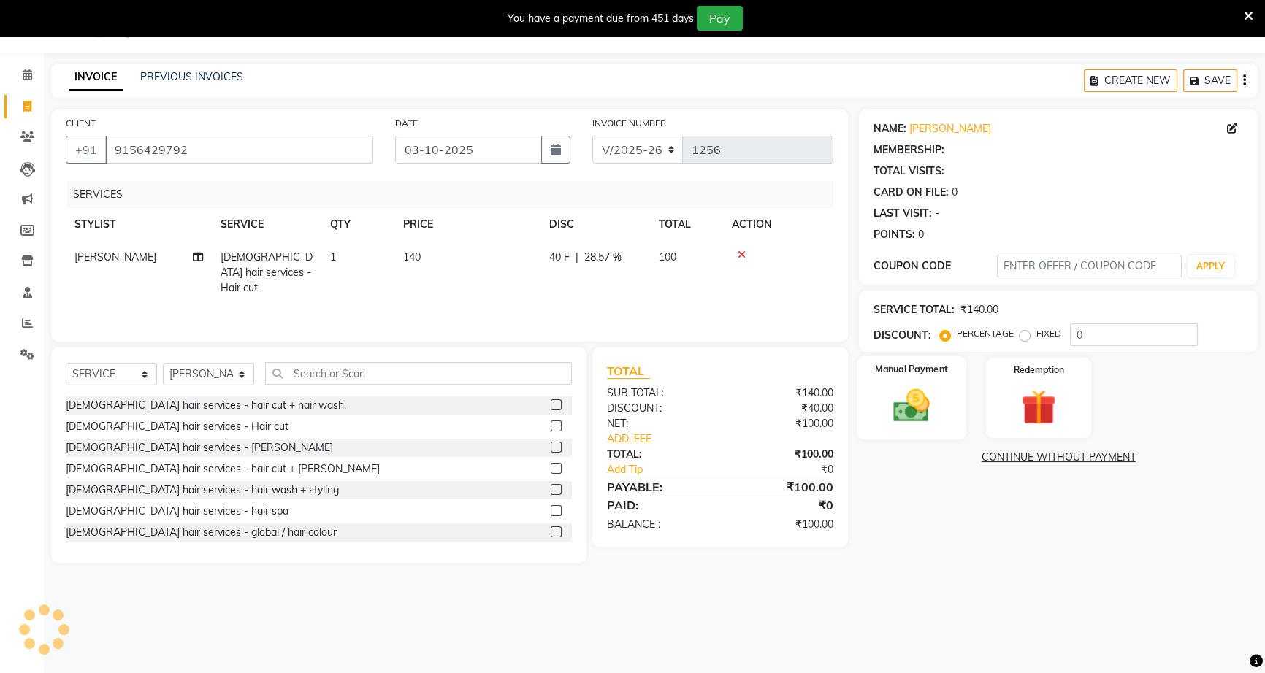
click at [924, 408] on img at bounding box center [911, 406] width 59 height 42
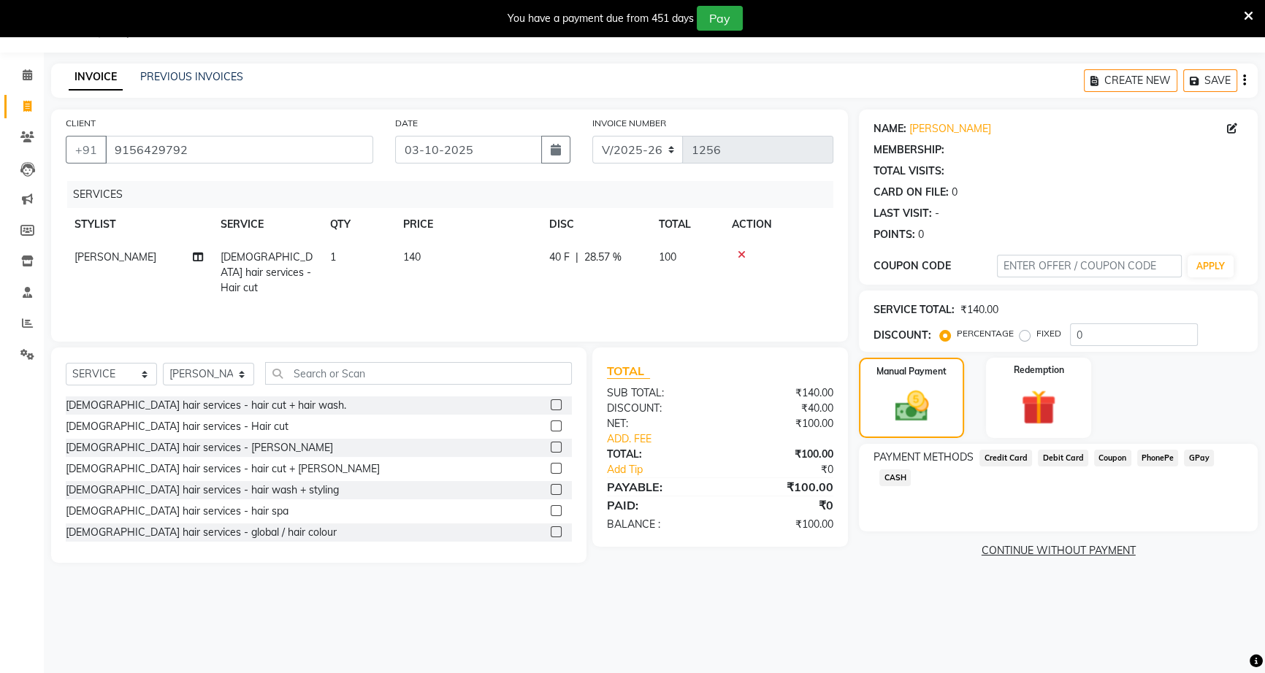
click at [905, 475] on span "CASH" at bounding box center [894, 477] width 31 height 17
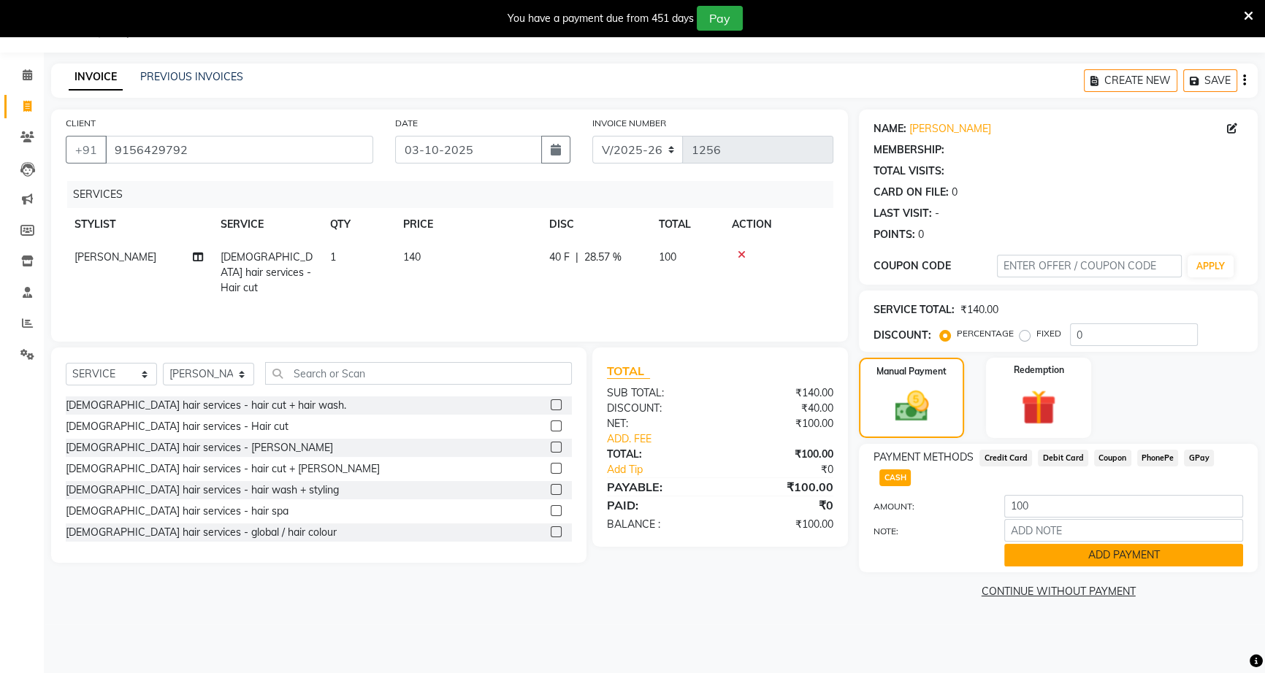
click at [1065, 553] on button "ADD PAYMENT" at bounding box center [1123, 555] width 239 height 23
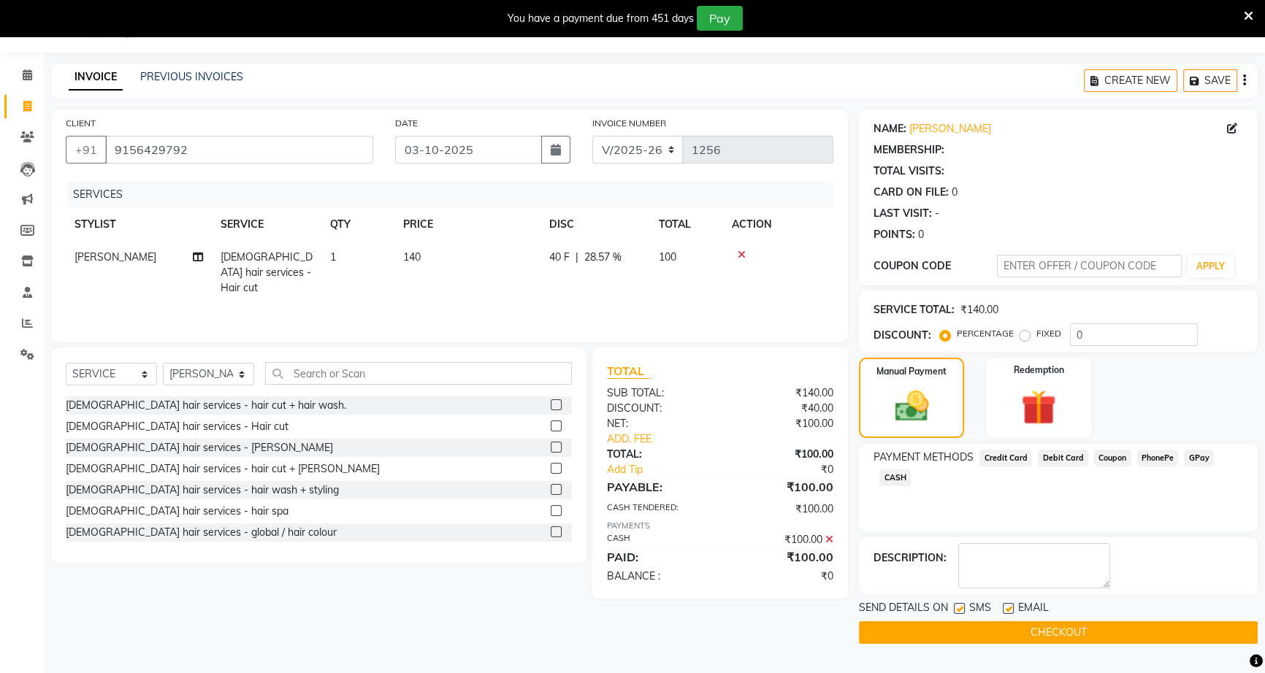
drag, startPoint x: 1062, startPoint y: 629, endPoint x: 1087, endPoint y: 586, distance: 50.1
click at [1067, 625] on button "CHECKOUT" at bounding box center [1058, 632] width 399 height 23
